Goal: Browse casually: Explore the website without a specific task or goal

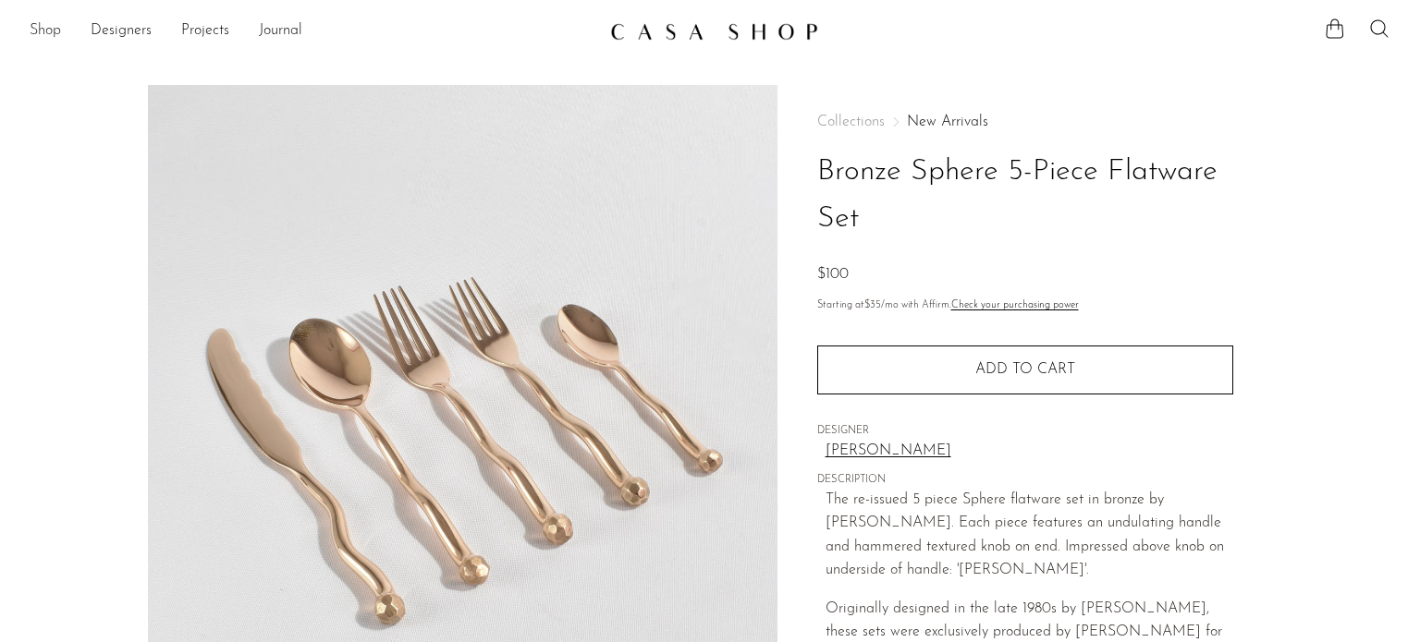
click at [51, 29] on link "Shop" at bounding box center [45, 31] width 31 height 24
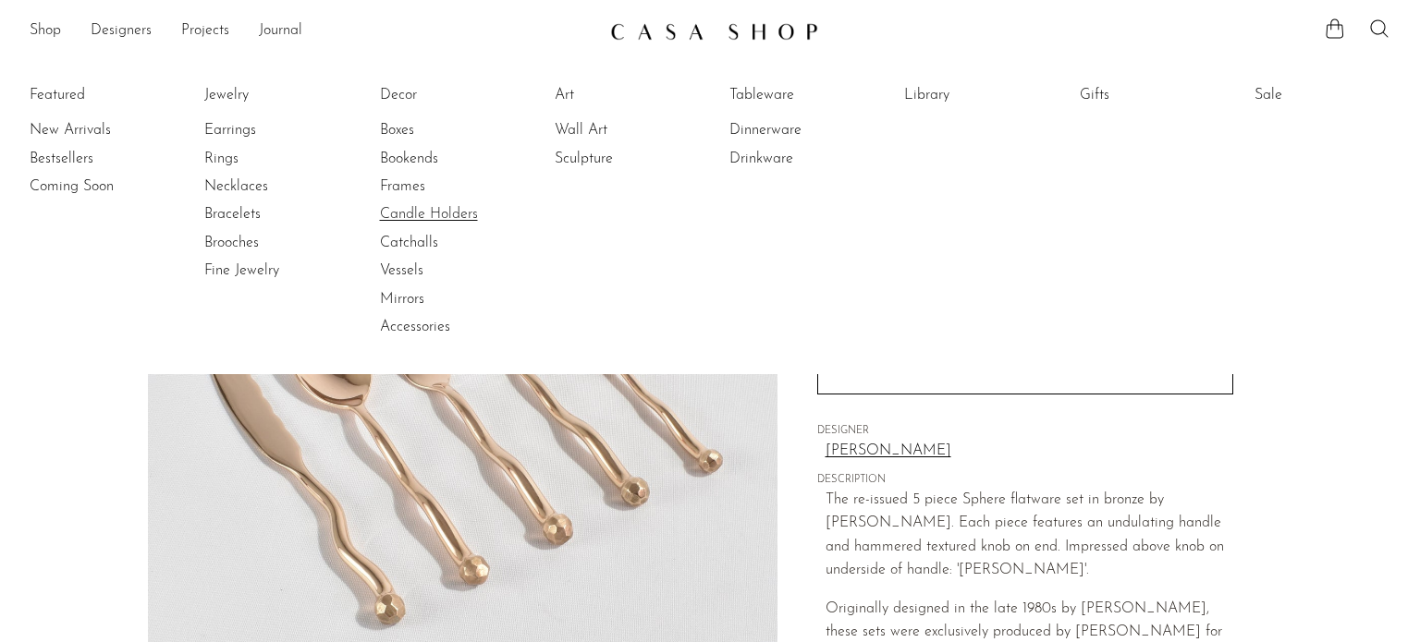
click at [422, 214] on link "Candle Holders" at bounding box center [449, 214] width 139 height 20
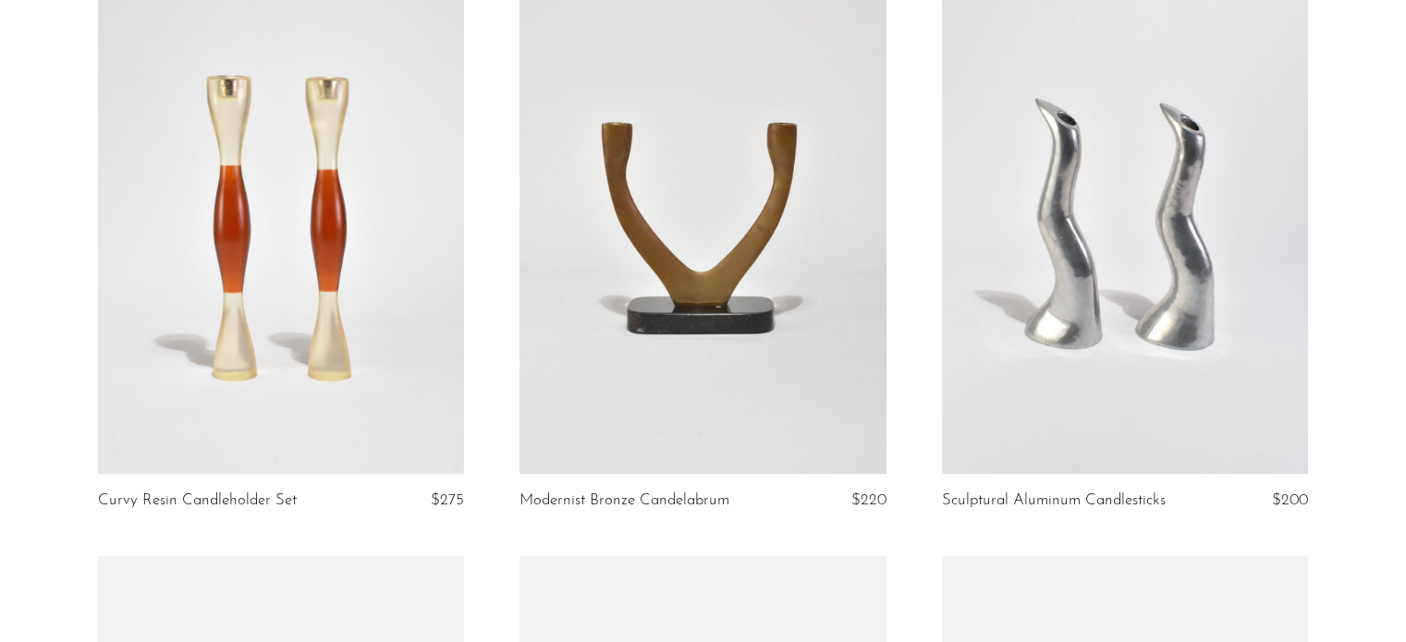
scroll to position [837, 0]
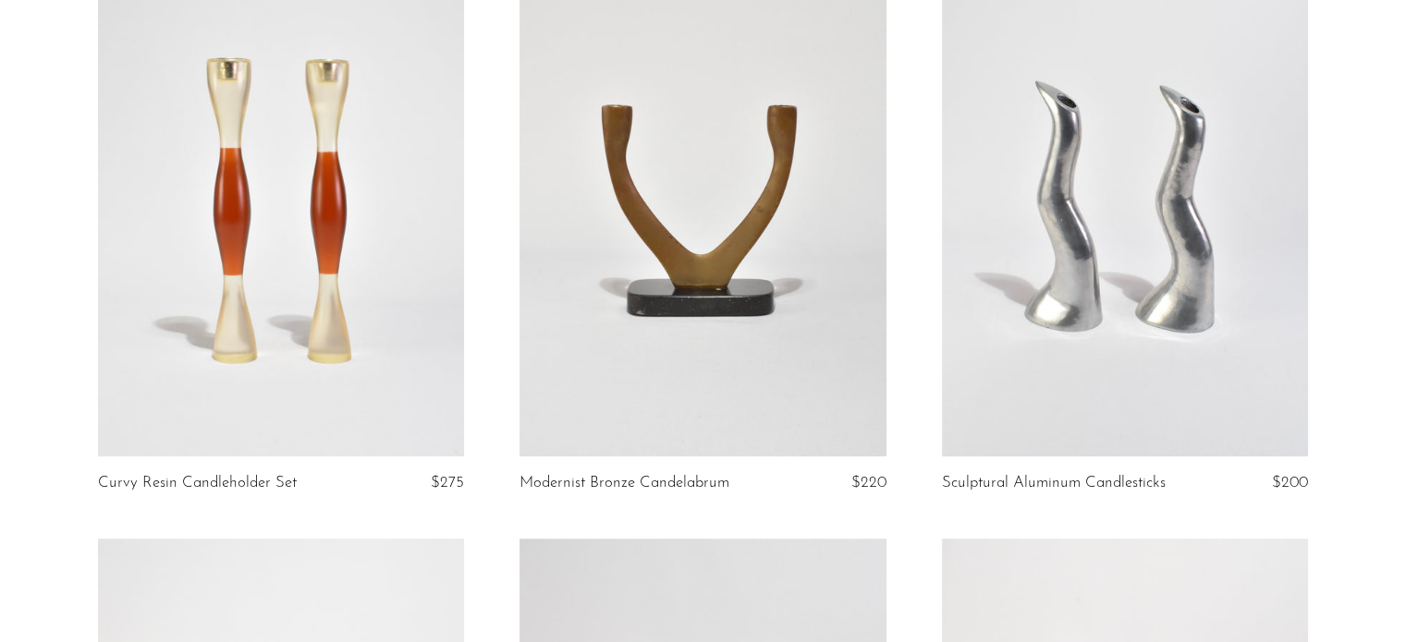
click at [1139, 296] on link at bounding box center [1125, 200] width 366 height 513
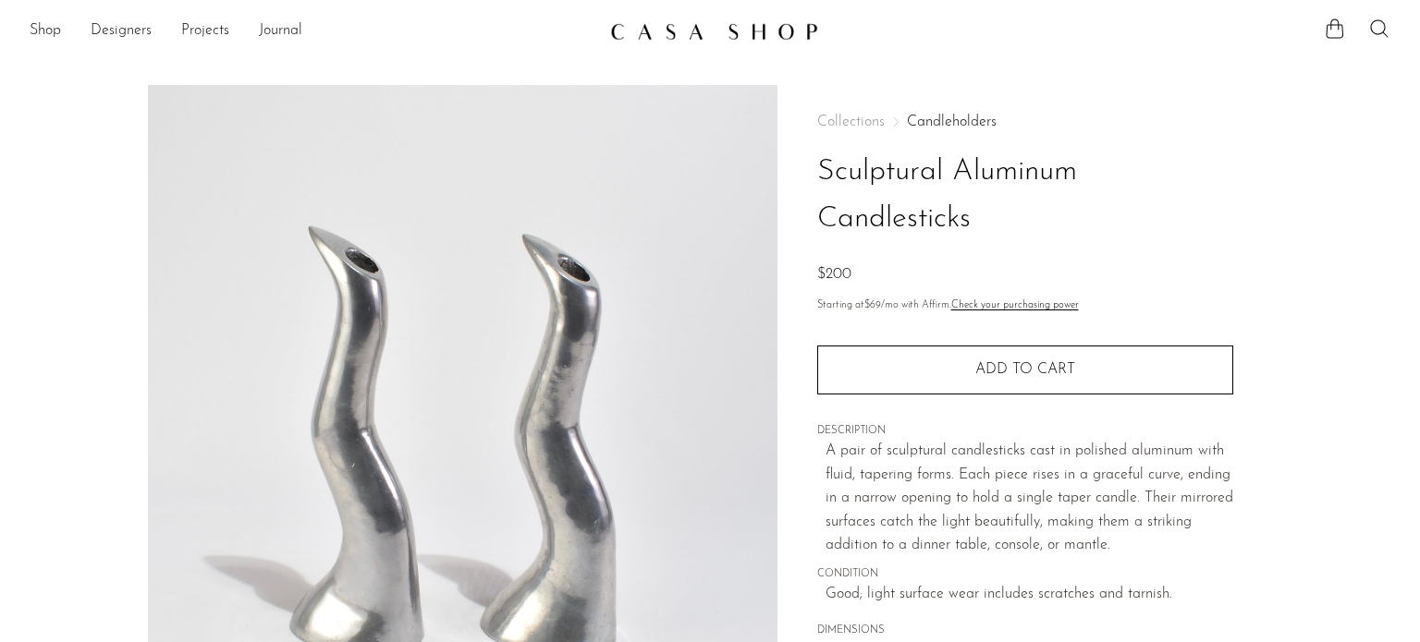
scroll to position [72, 0]
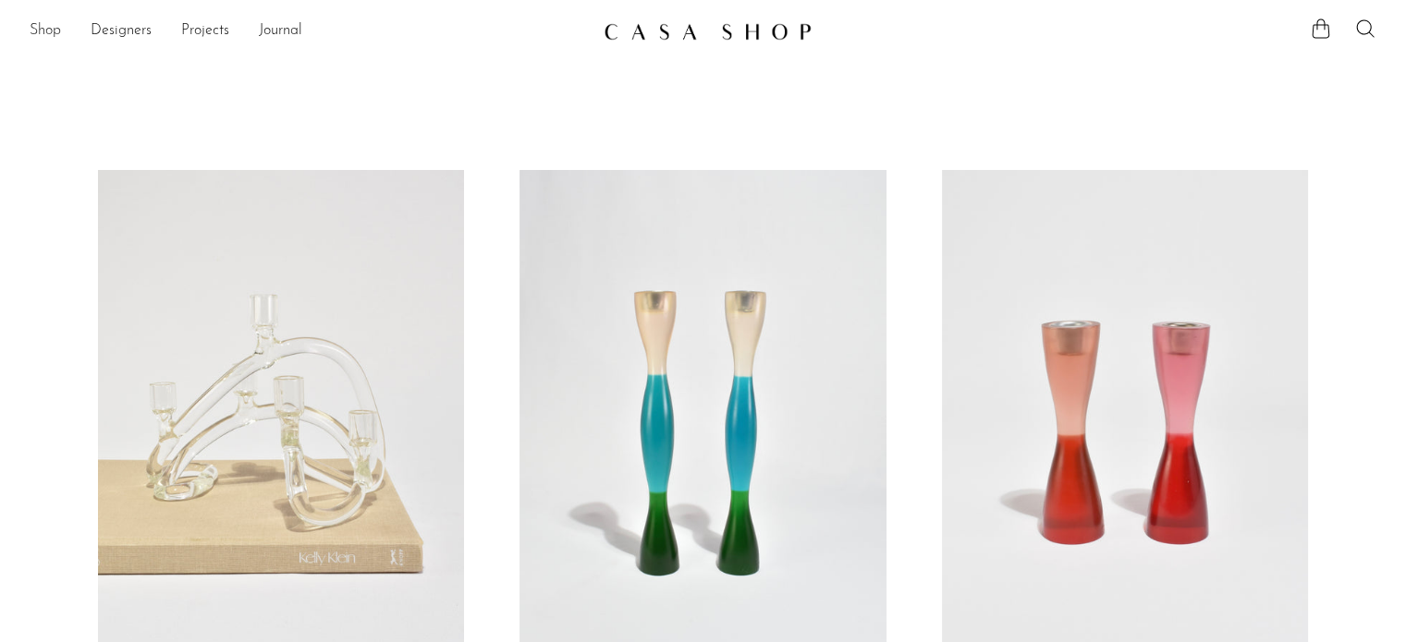
click at [61, 30] on link "Shop" at bounding box center [45, 31] width 31 height 24
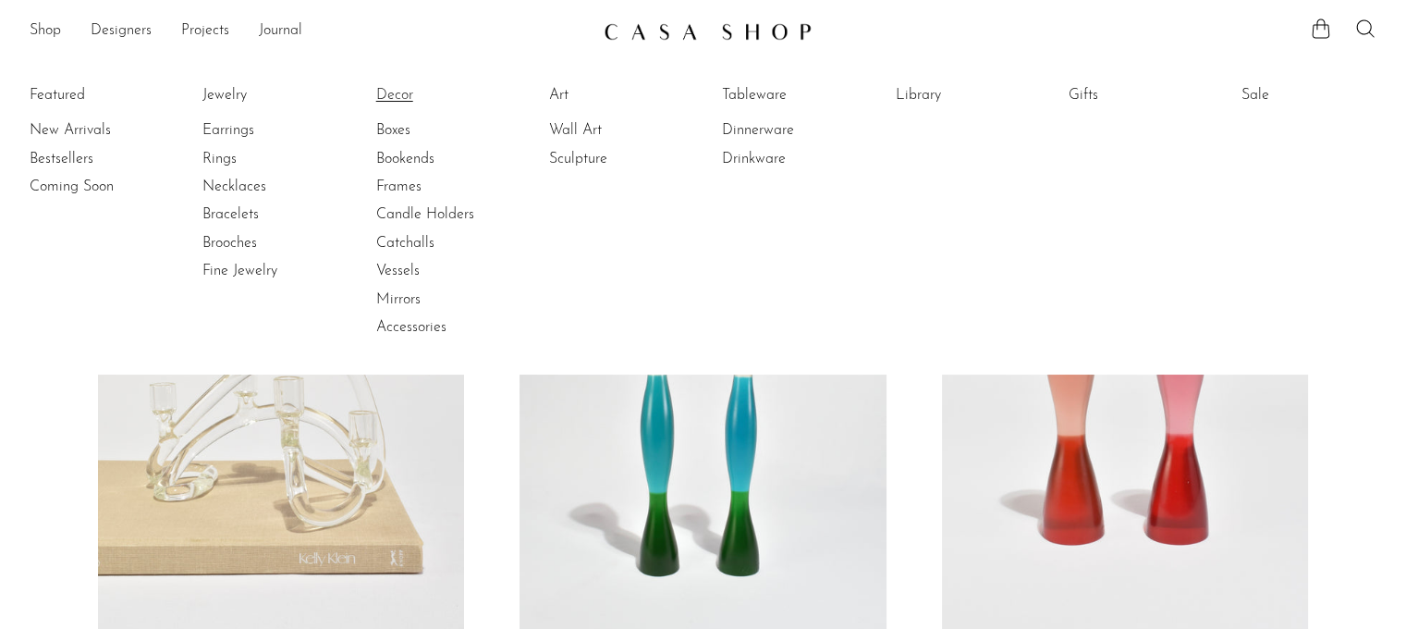
click at [409, 102] on link "Decor" at bounding box center [445, 95] width 139 height 20
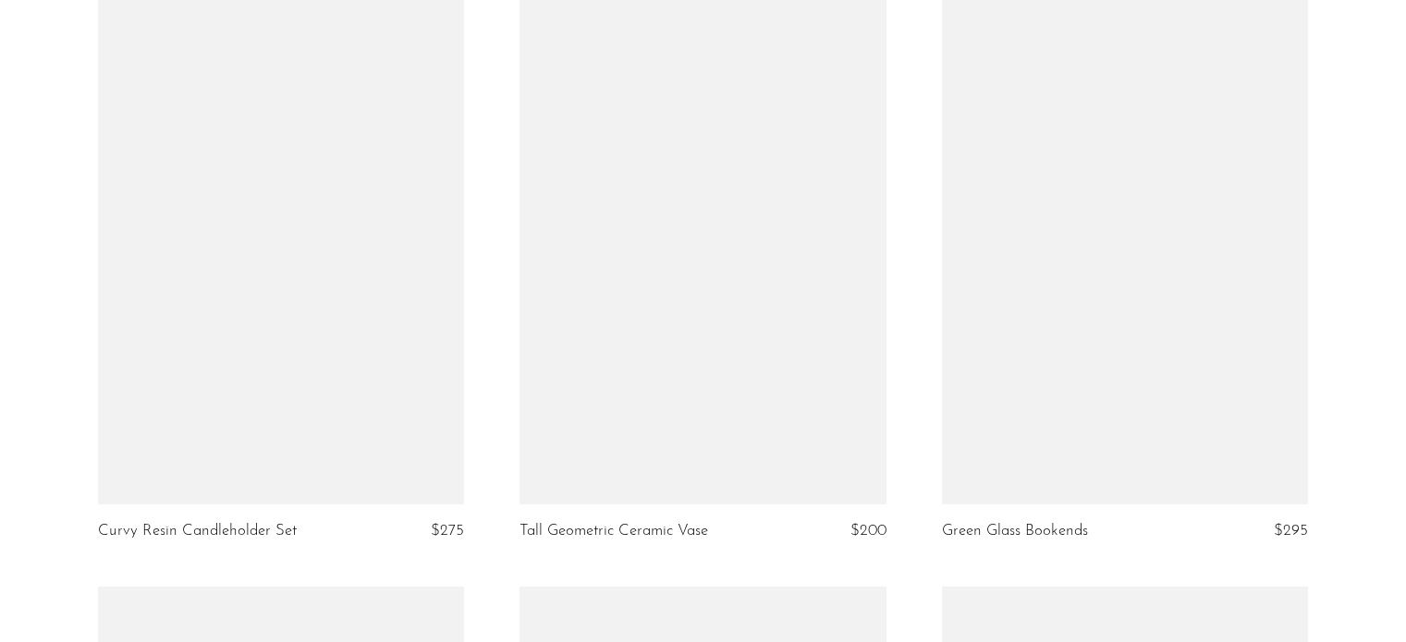
scroll to position [5618, 0]
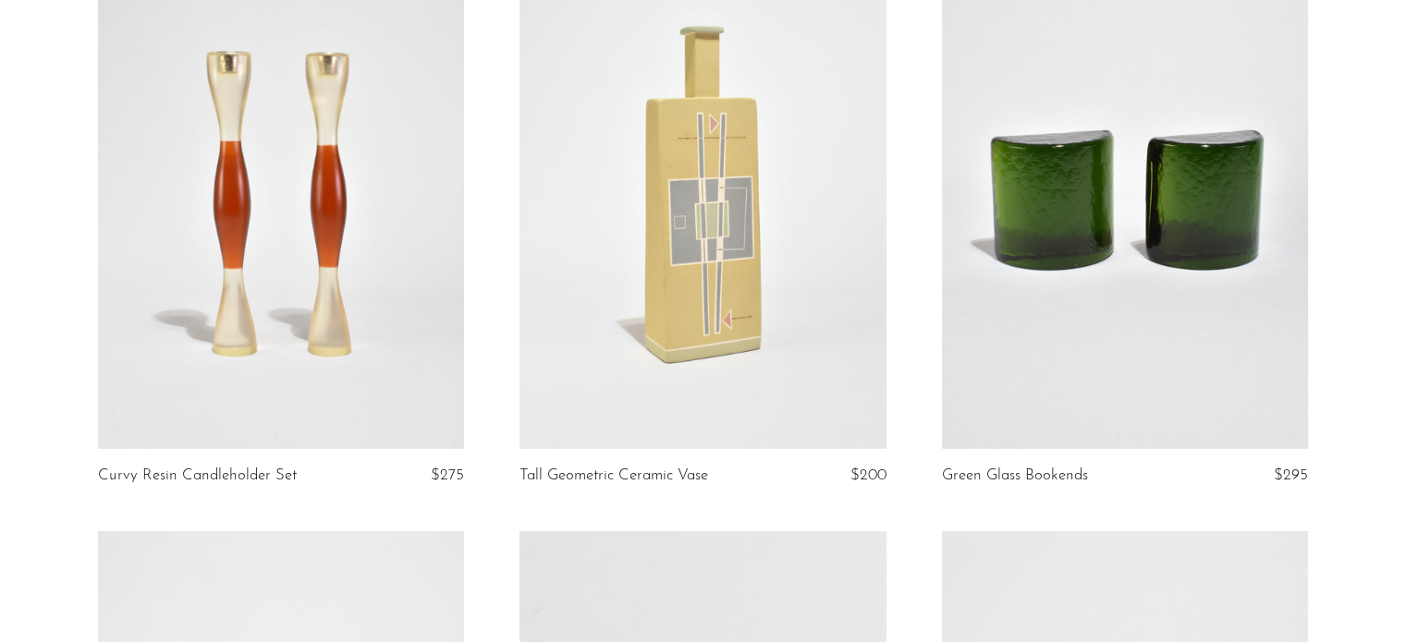
click at [1057, 321] on link at bounding box center [1125, 193] width 366 height 513
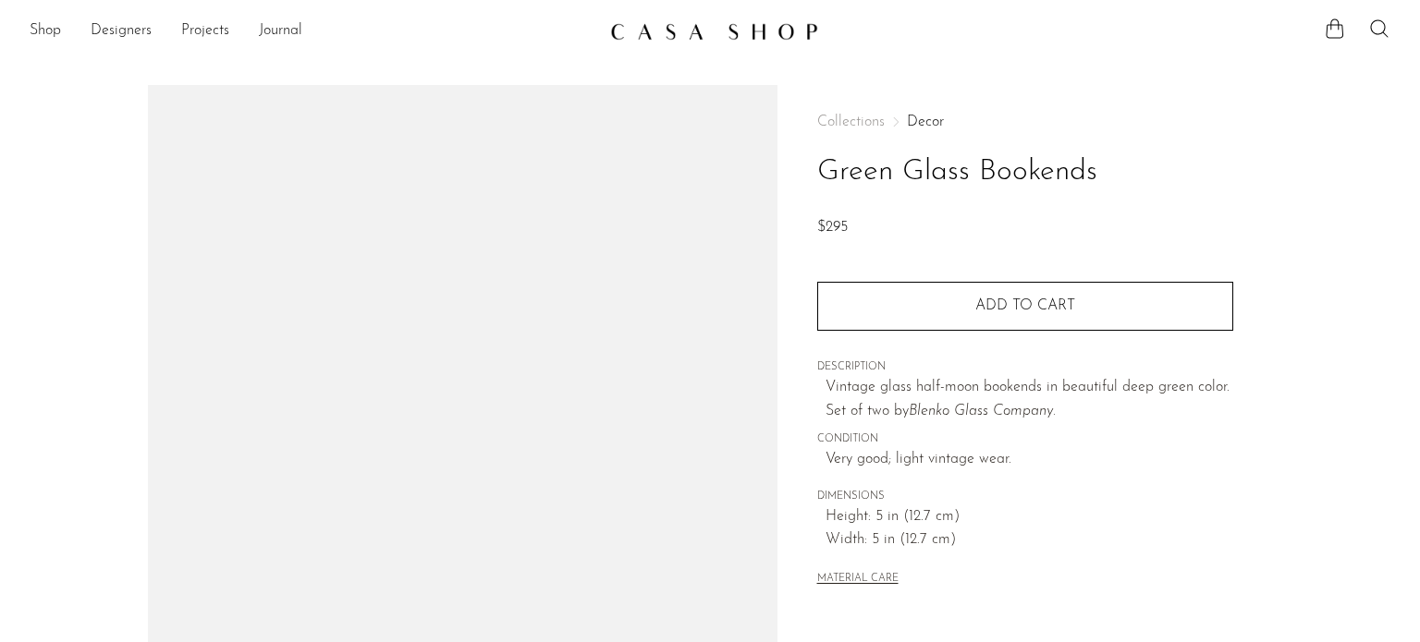
scroll to position [68, 0]
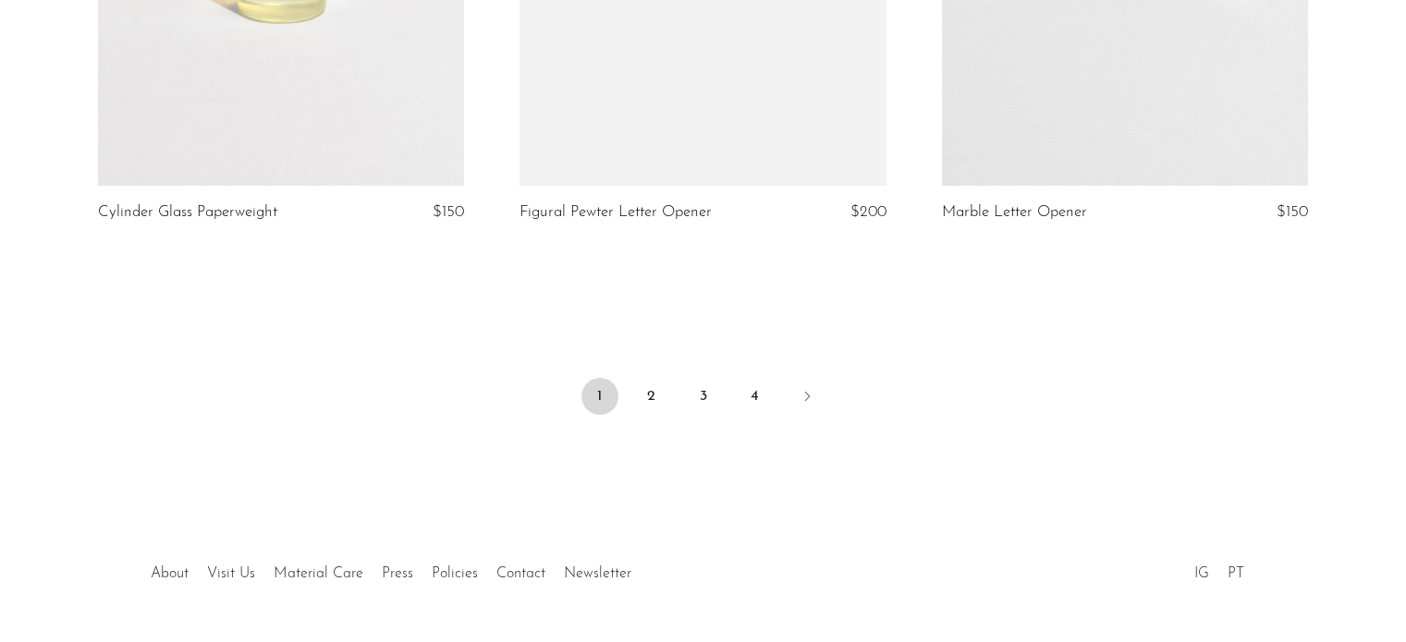
scroll to position [7087, 0]
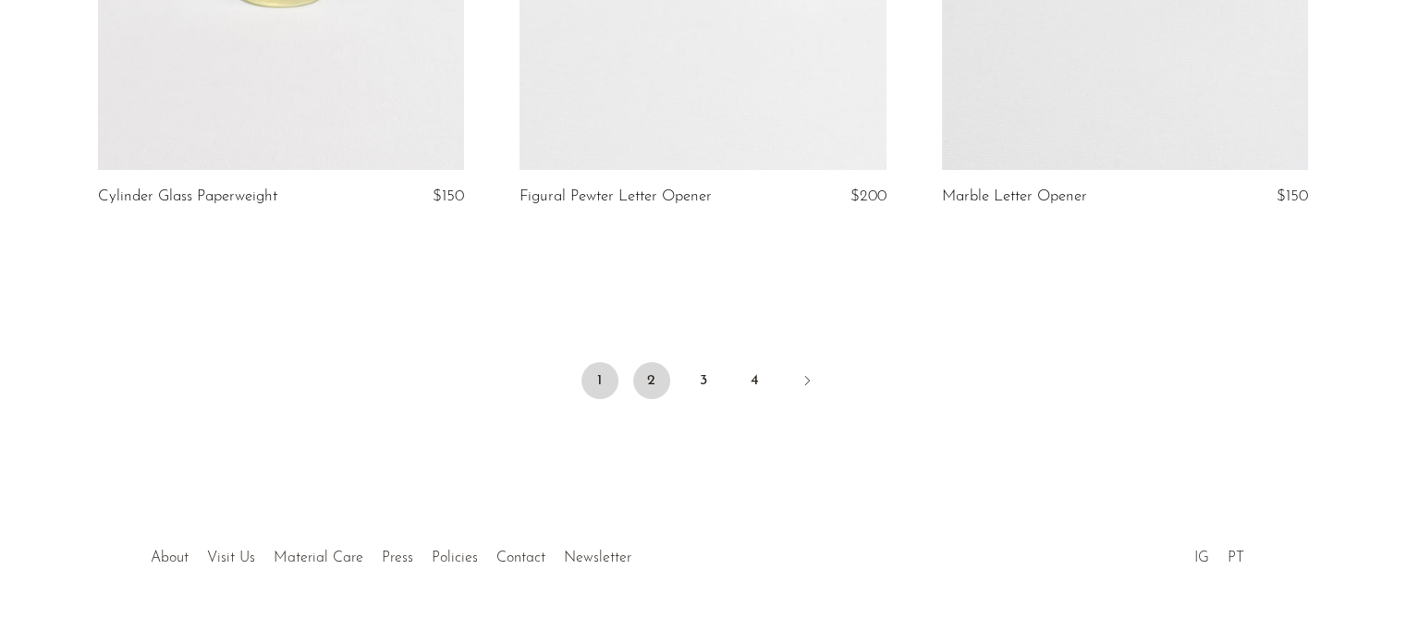
click at [651, 384] on link "2" at bounding box center [651, 380] width 37 height 37
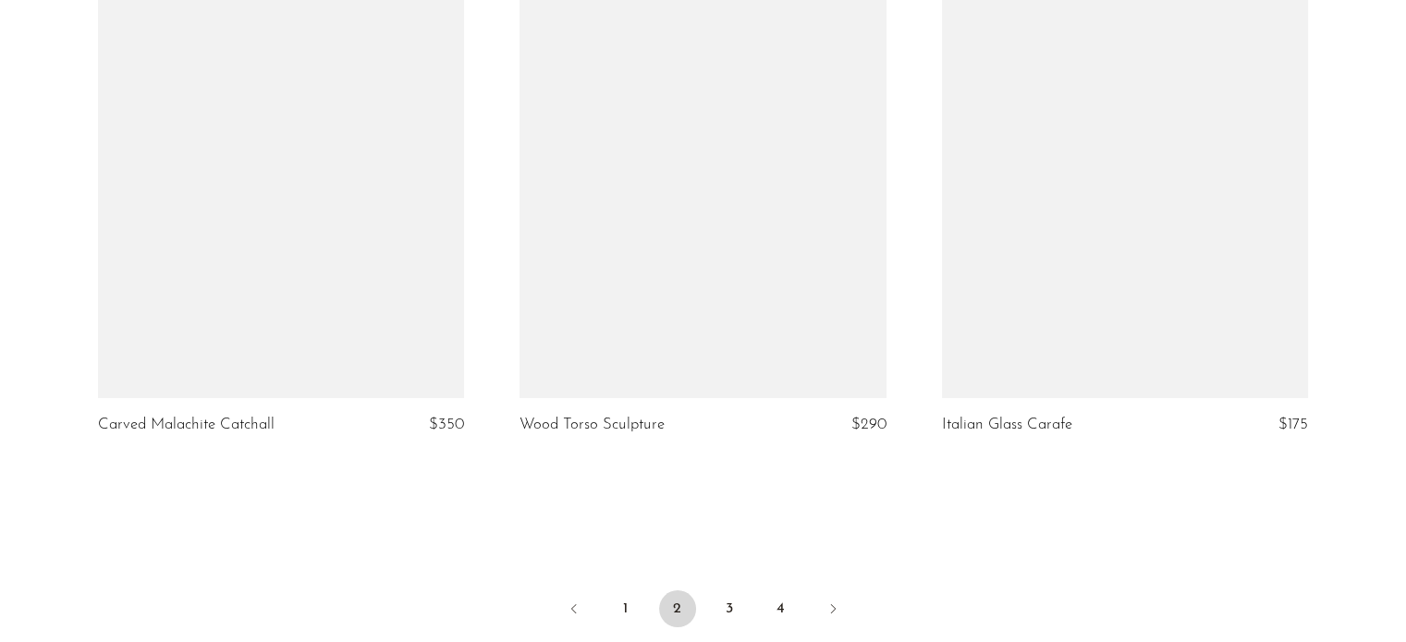
scroll to position [6839, 0]
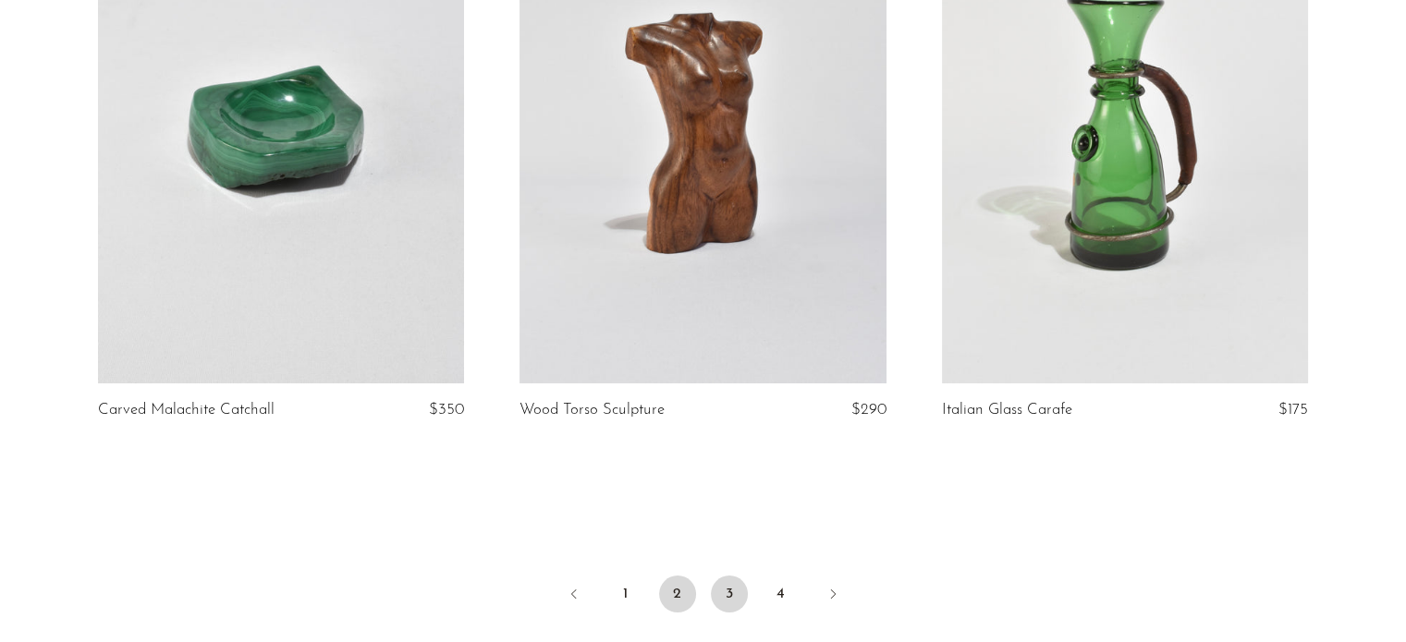
click at [728, 602] on link "3" at bounding box center [729, 594] width 37 height 37
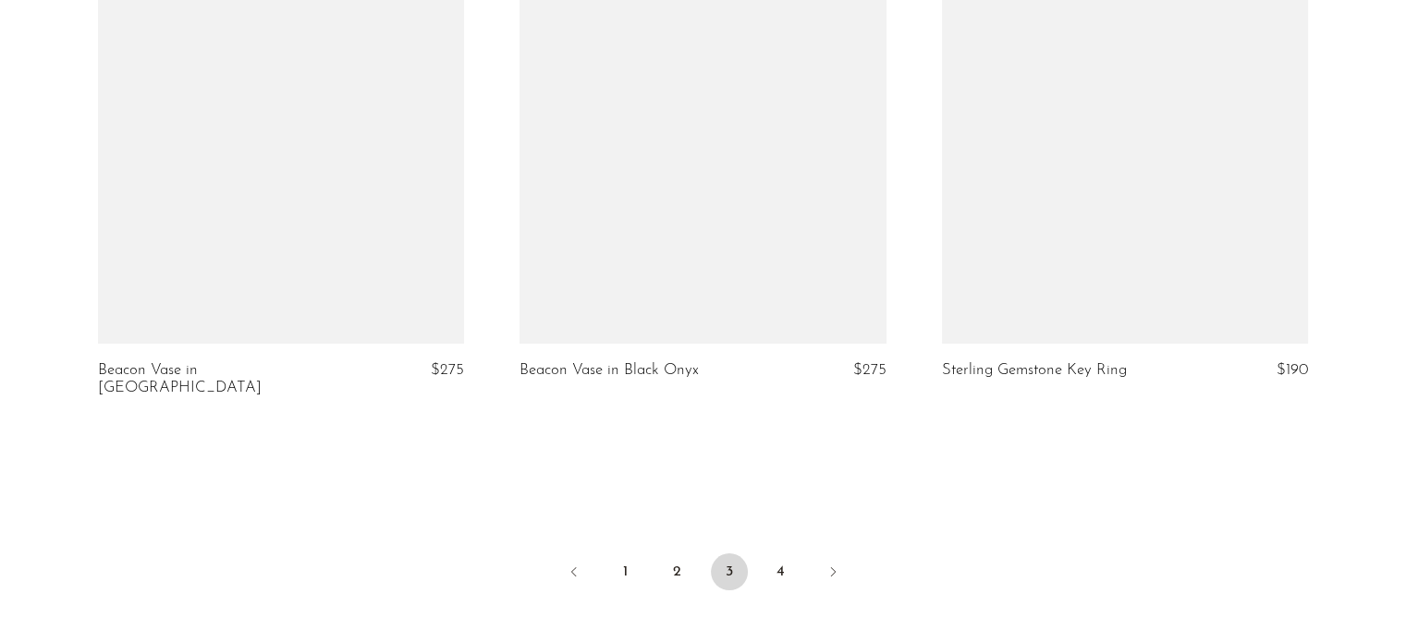
scroll to position [6997, 0]
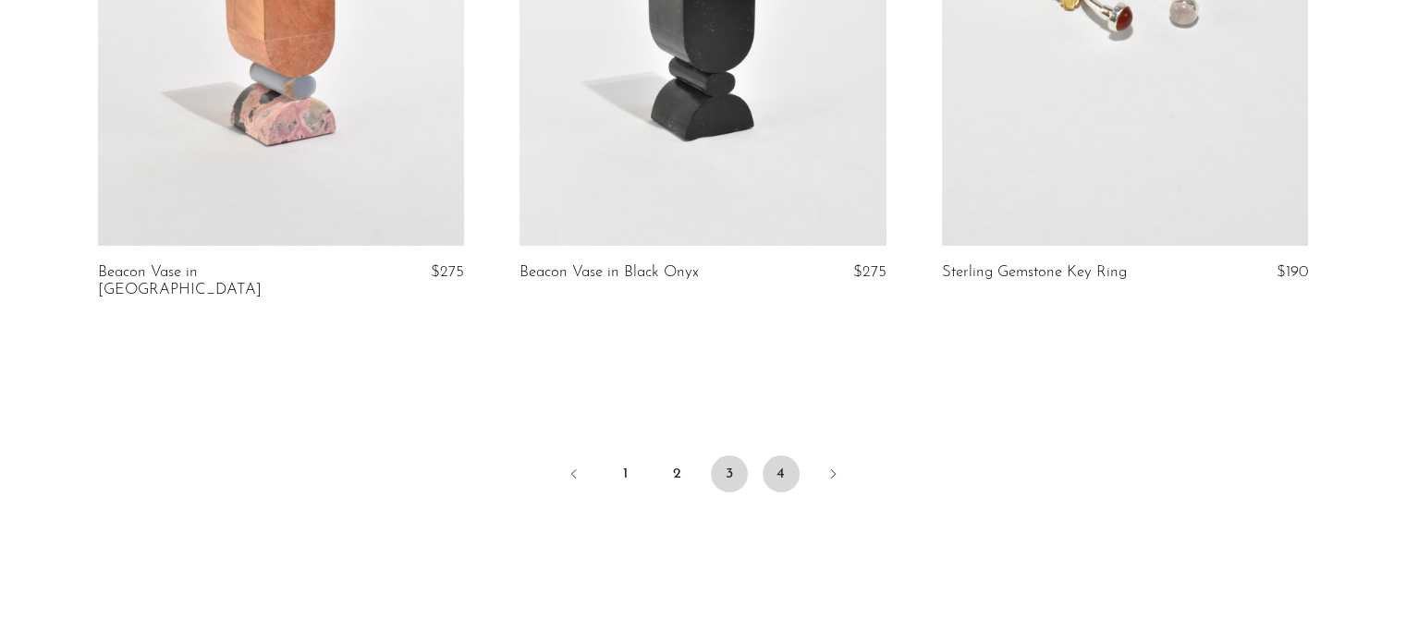
click at [783, 456] on link "4" at bounding box center [781, 474] width 37 height 37
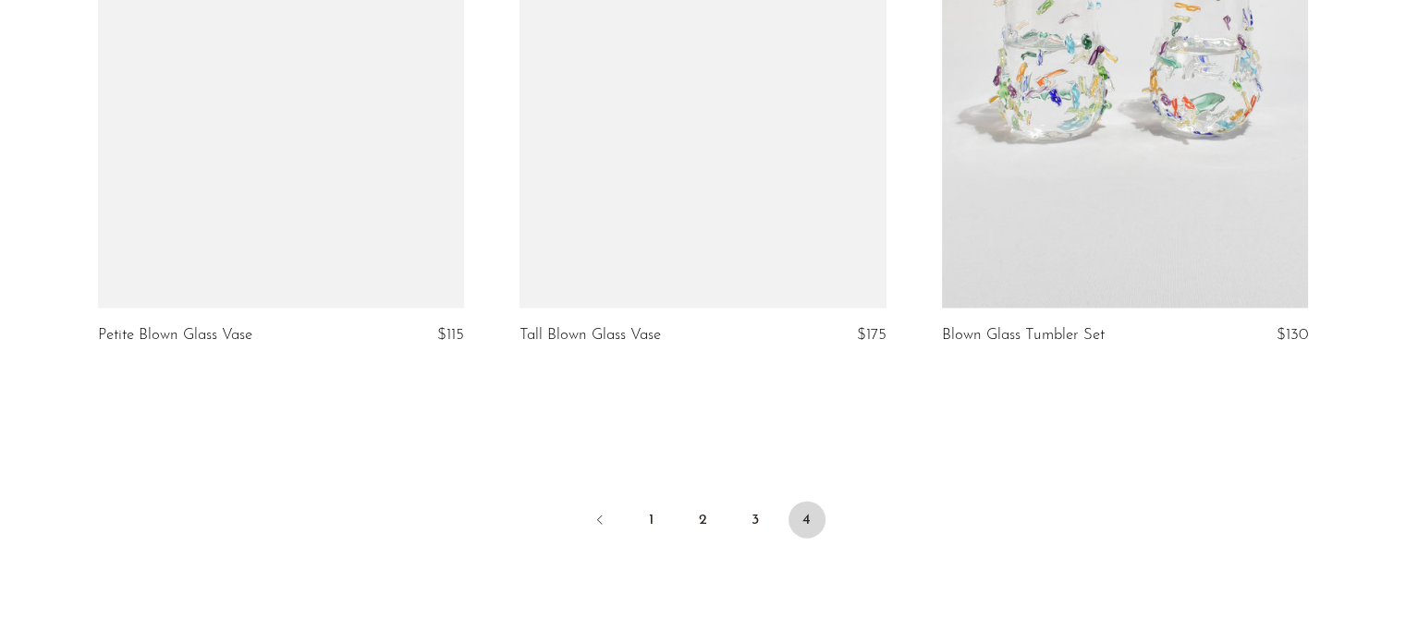
scroll to position [4043, 0]
